Goal: Task Accomplishment & Management: Use online tool/utility

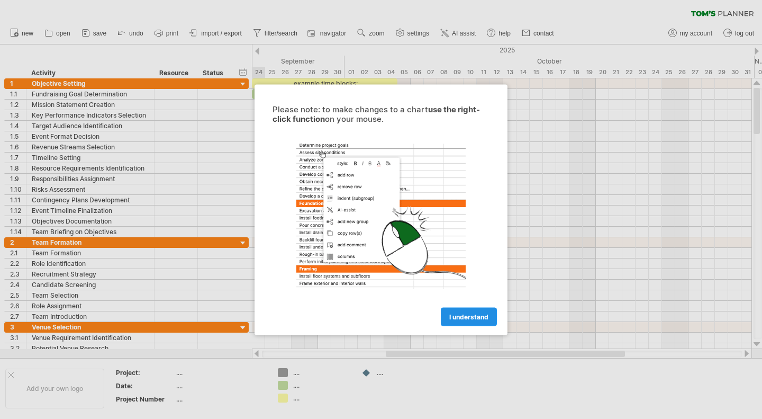
click at [468, 312] on span "I understand" at bounding box center [468, 316] width 39 height 8
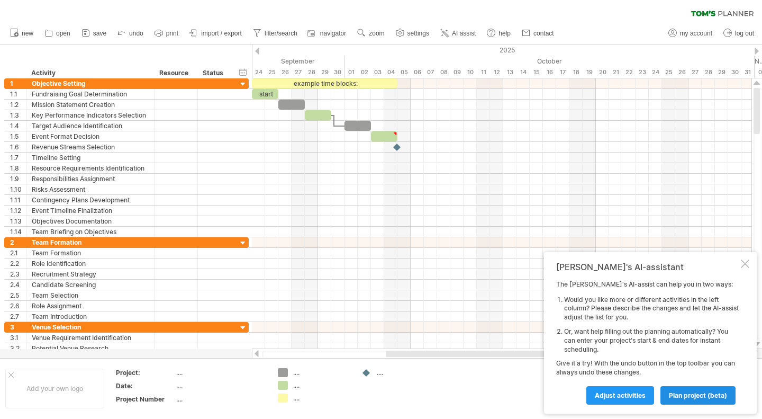
click at [694, 391] on span "plan project (beta)" at bounding box center [698, 395] width 58 height 8
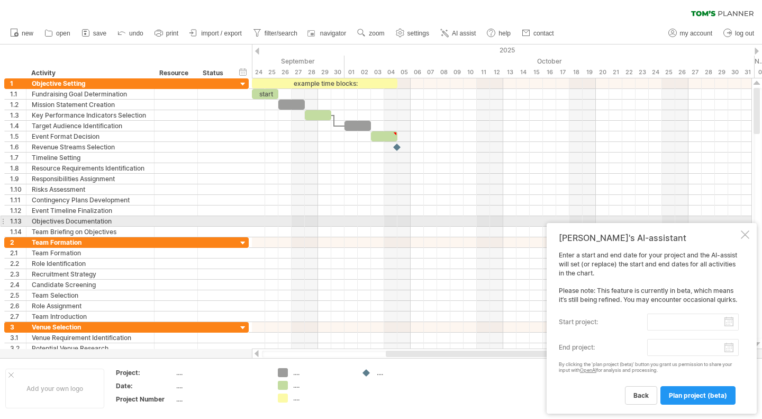
click at [743, 223] on div "[PERSON_NAME]'s AI-assistant Enter a start and end date for your project and th…" at bounding box center [652, 318] width 210 height 191
click at [749, 225] on div "[PERSON_NAME]'s AI-assistant Enter a start and end date for your project and th…" at bounding box center [652, 318] width 210 height 191
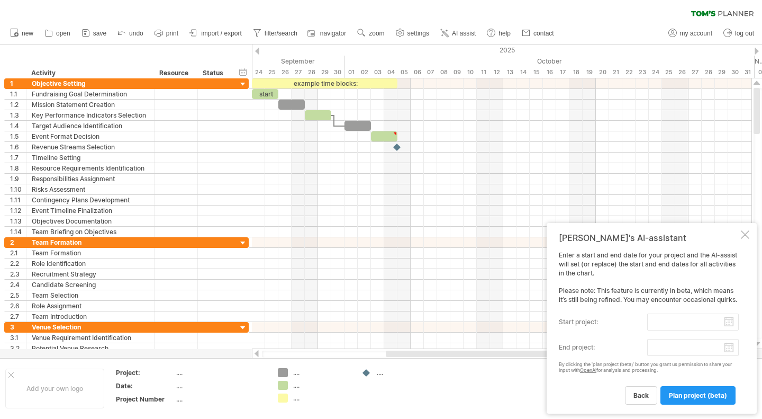
drag, startPoint x: 521, startPoint y: 387, endPoint x: 527, endPoint y: 372, distance: 15.7
click at [639, 395] on span "back" at bounding box center [641, 395] width 15 height 8
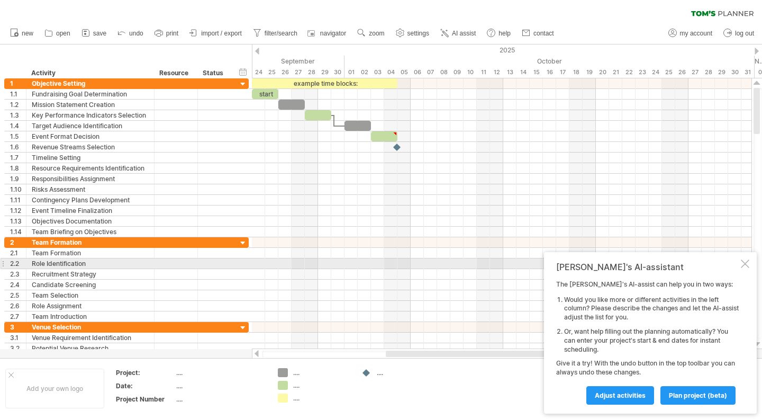
click at [748, 260] on div at bounding box center [745, 263] width 8 height 8
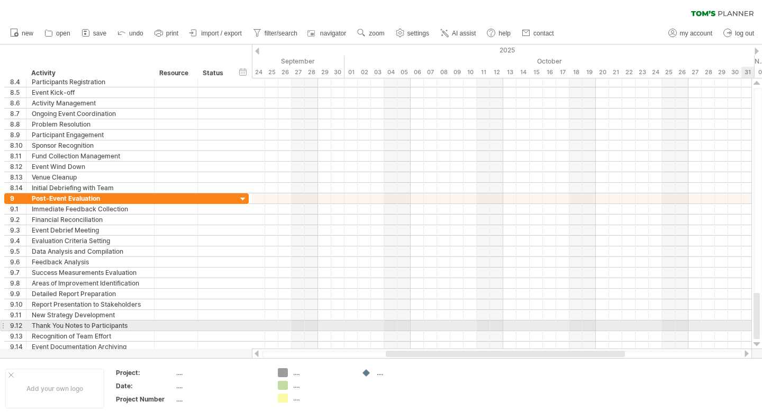
drag, startPoint x: 756, startPoint y: 95, endPoint x: 762, endPoint y: 326, distance: 231.4
click at [762, 326] on div at bounding box center [758, 213] width 8 height 251
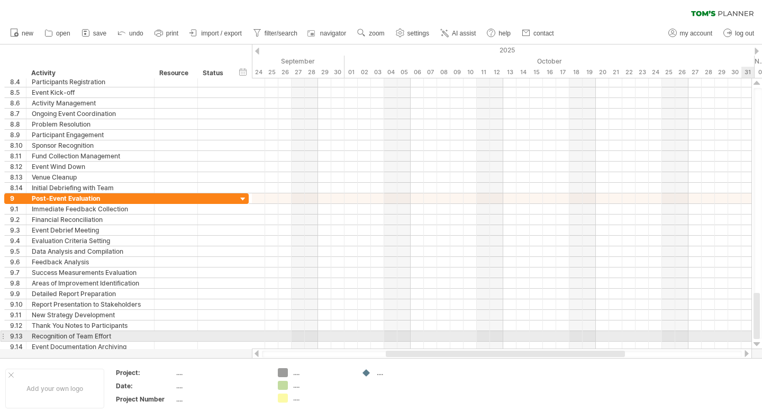
drag, startPoint x: 758, startPoint y: 318, endPoint x: 762, endPoint y: 336, distance: 18.4
click at [762, 336] on div at bounding box center [758, 213] width 8 height 251
